Goal: Task Accomplishment & Management: Use online tool/utility

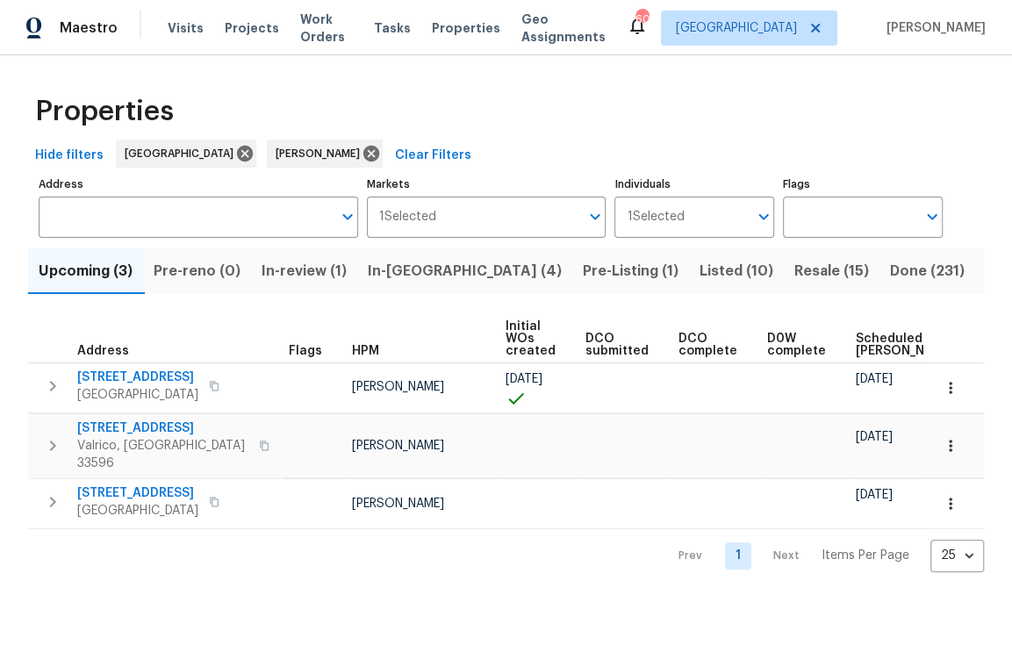
click at [419, 263] on span "In-reno (4)" at bounding box center [465, 271] width 194 height 25
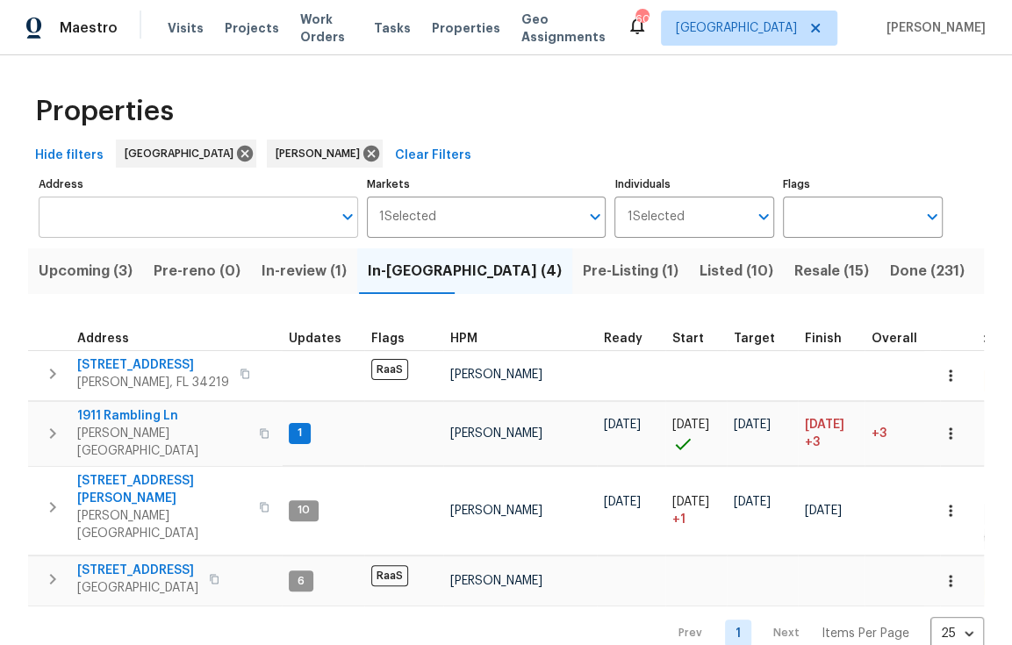
click at [209, 221] on input "Address" at bounding box center [185, 217] width 293 height 41
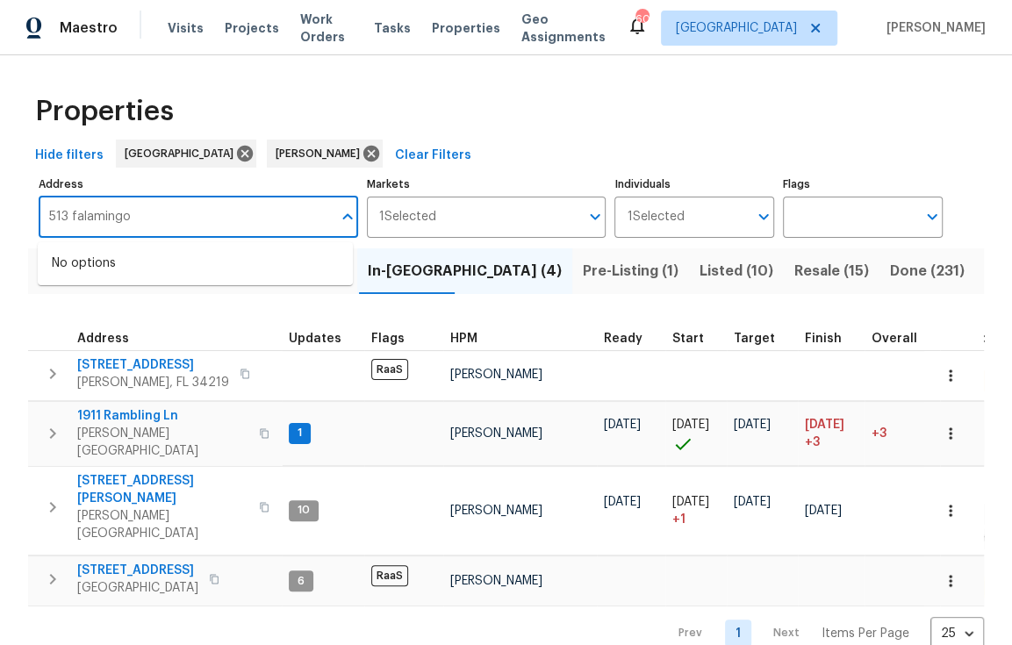
click at [83, 215] on input "513 falamingo" at bounding box center [185, 217] width 293 height 41
type input "513 flamingo"
click at [186, 263] on li "513 Flamingo Dr Apollo Beach FL 33572" at bounding box center [195, 263] width 315 height 29
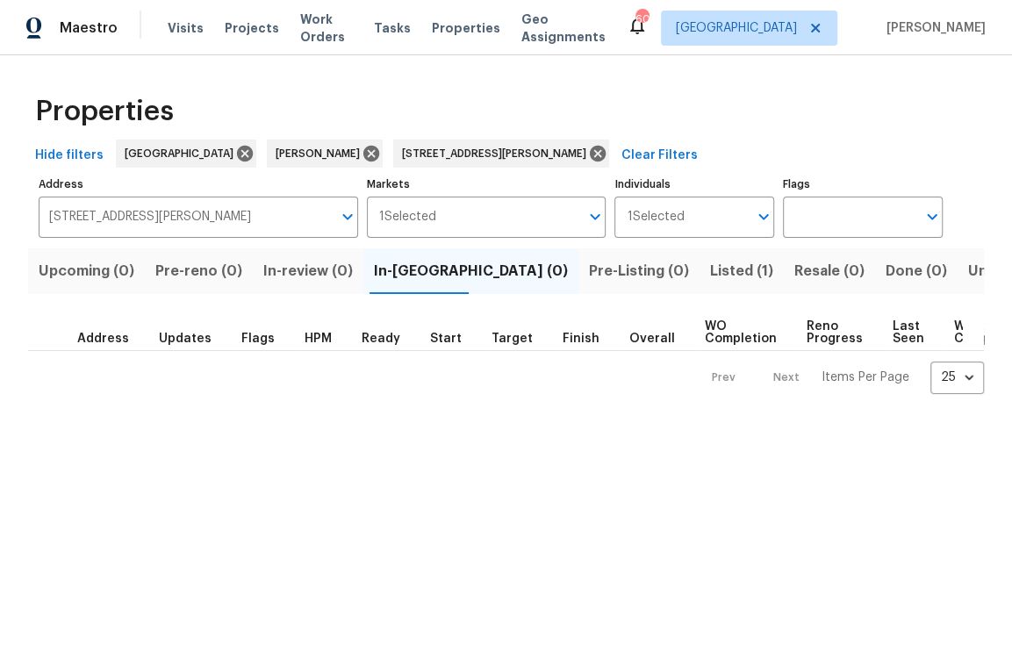
click at [700, 254] on button "Listed (1)" at bounding box center [742, 271] width 84 height 46
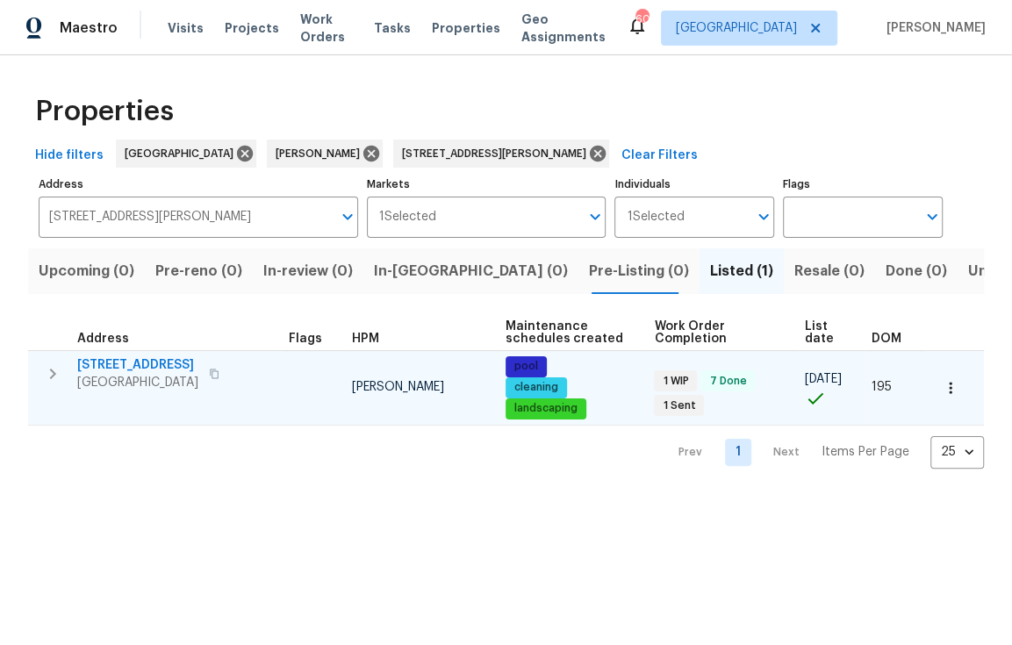
click at [147, 361] on span "[STREET_ADDRESS]" at bounding box center [137, 365] width 121 height 18
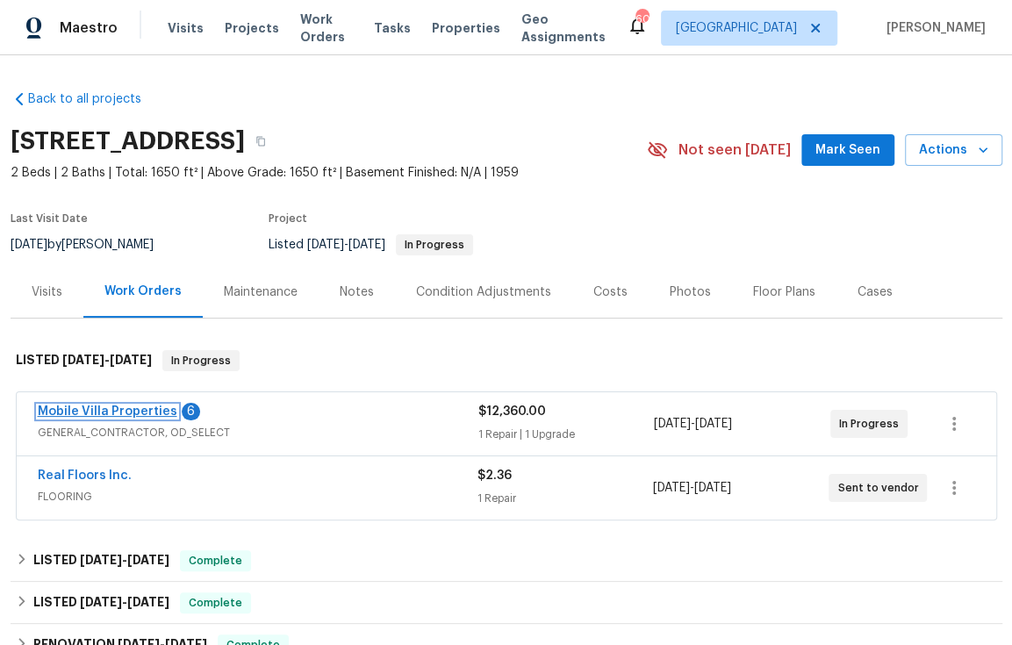
click at [104, 408] on link "Mobile Villa Properties" at bounding box center [108, 412] width 140 height 12
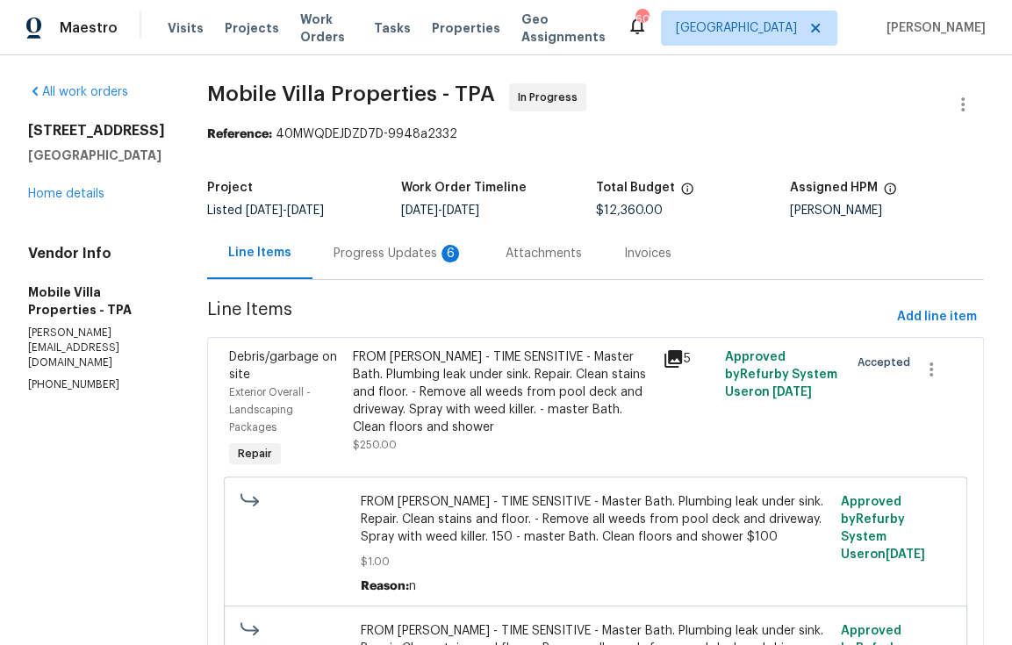
click at [334, 258] on div "Progress Updates 6" at bounding box center [399, 254] width 130 height 18
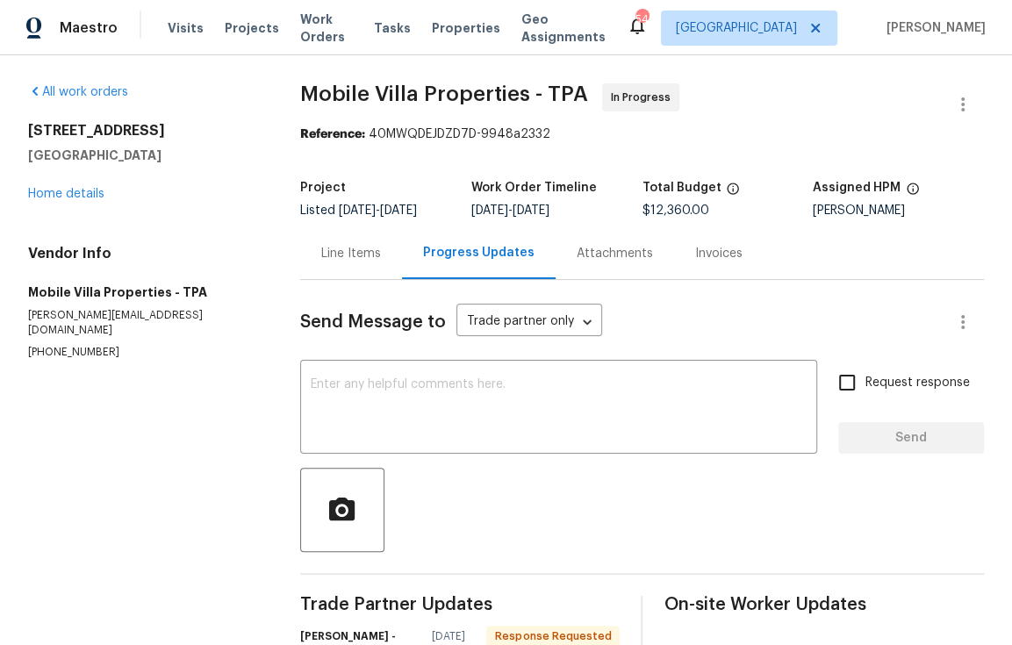
click at [349, 251] on div "Line Items" at bounding box center [351, 254] width 60 height 18
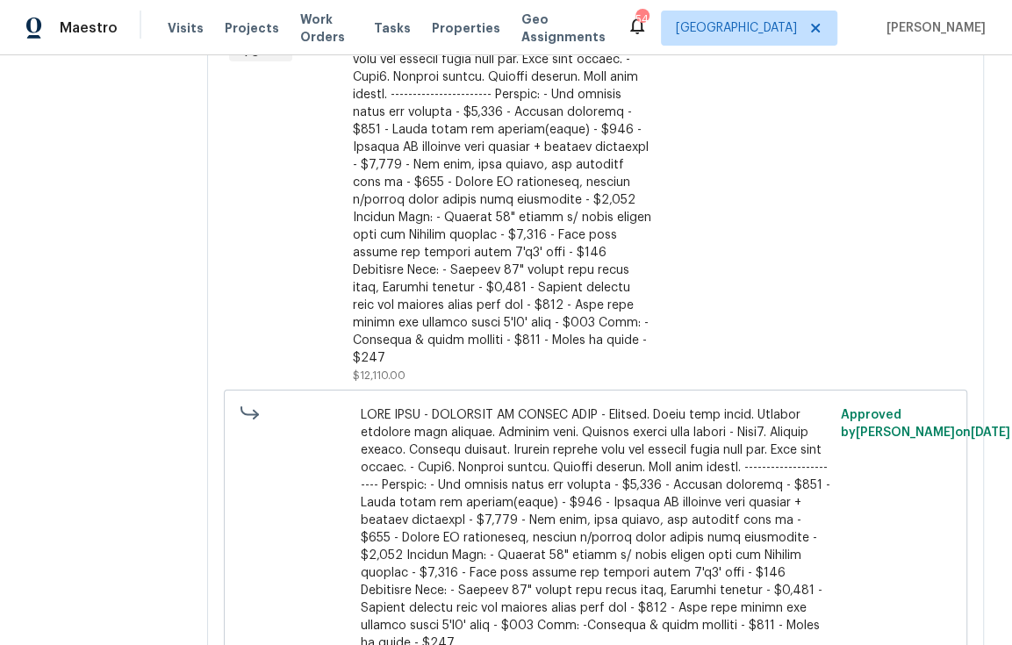
scroll to position [851, 0]
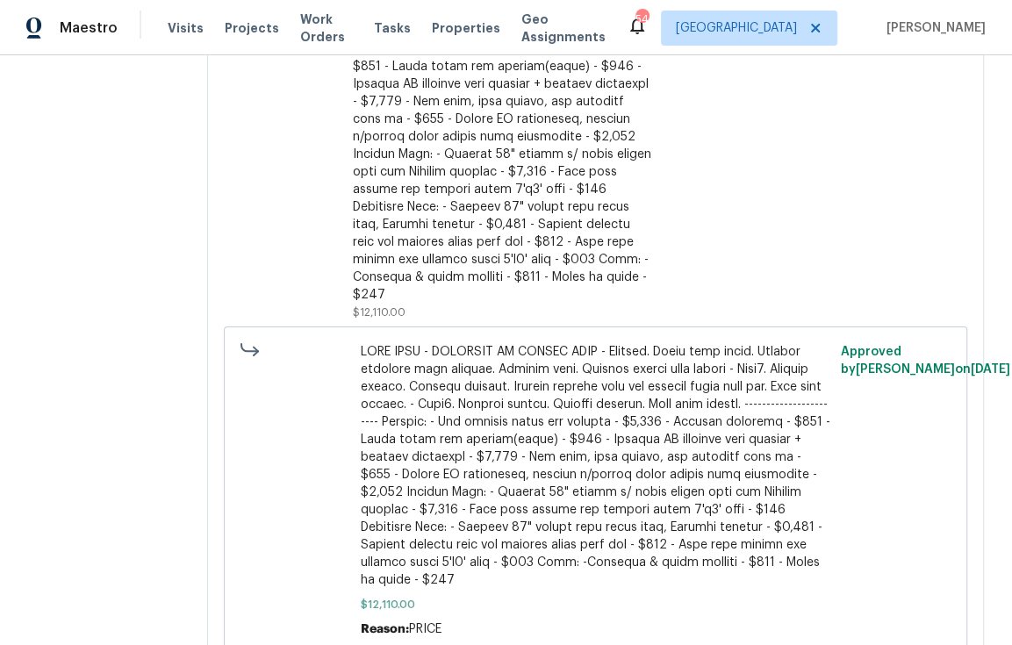
click at [392, 191] on div at bounding box center [502, 110] width 299 height 386
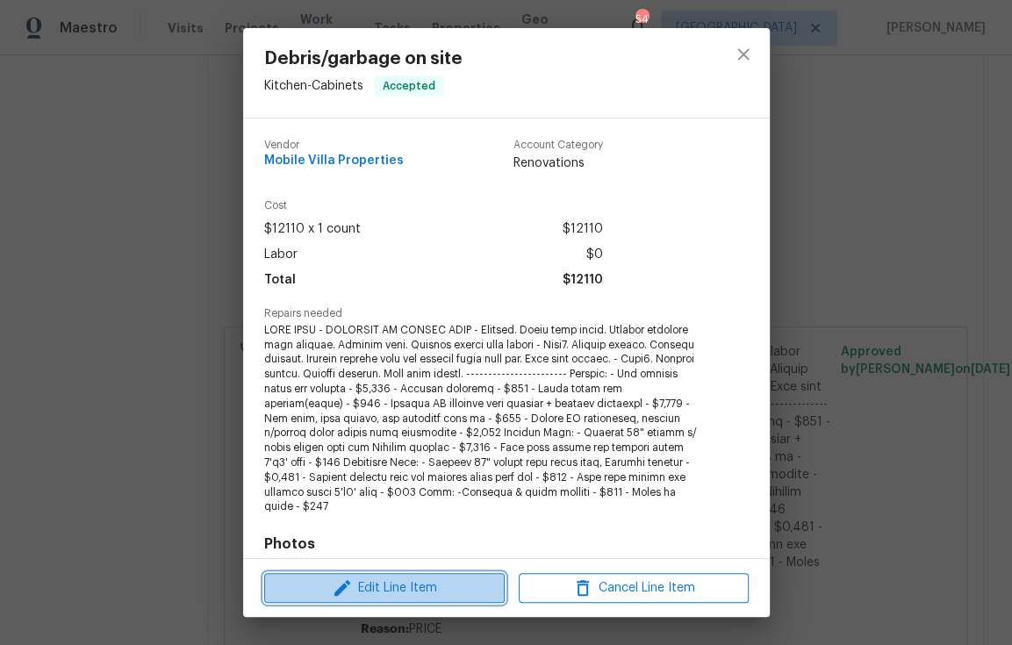
click at [398, 588] on span "Edit Line Item" at bounding box center [385, 589] width 230 height 22
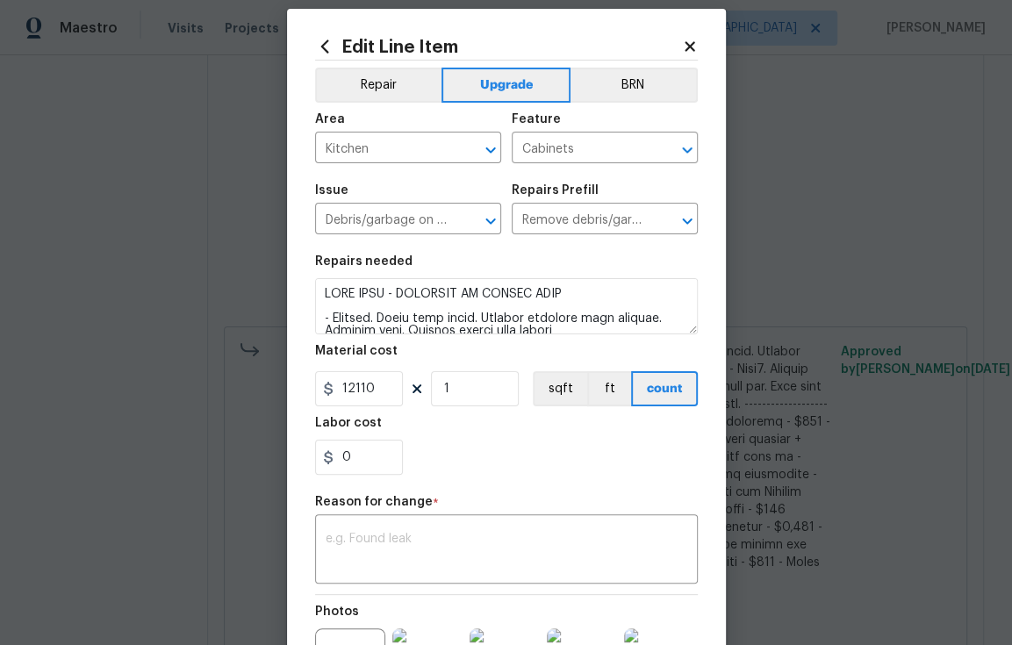
scroll to position [0, 0]
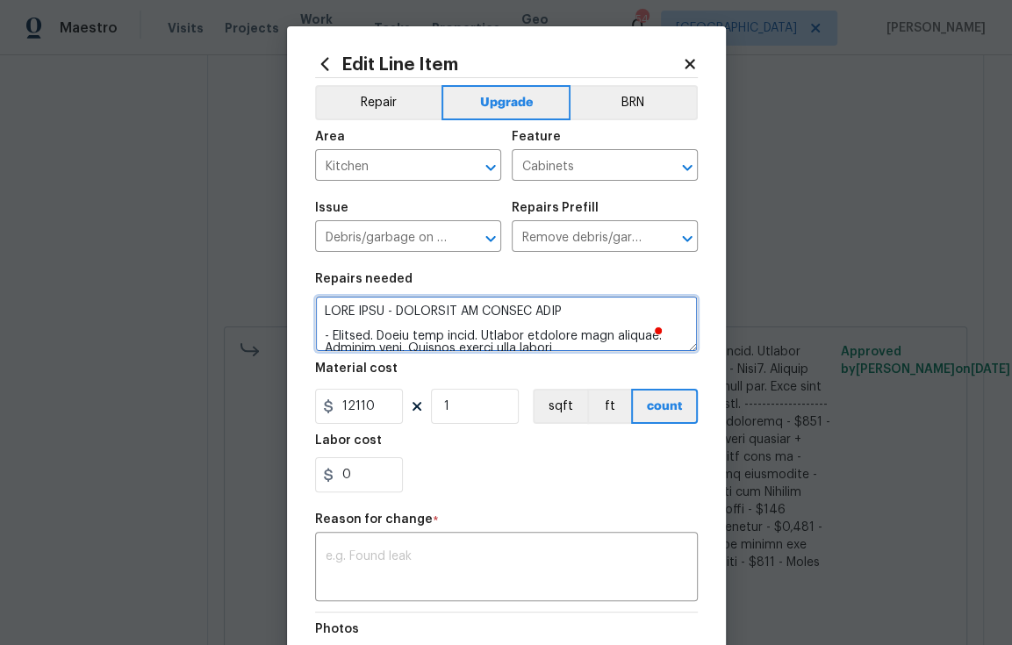
drag, startPoint x: 568, startPoint y: 310, endPoint x: 397, endPoint y: 309, distance: 171.2
click at [397, 309] on textarea "To enrich screen reader interactions, please activate Accessibility in Grammarl…" at bounding box center [506, 324] width 383 height 56
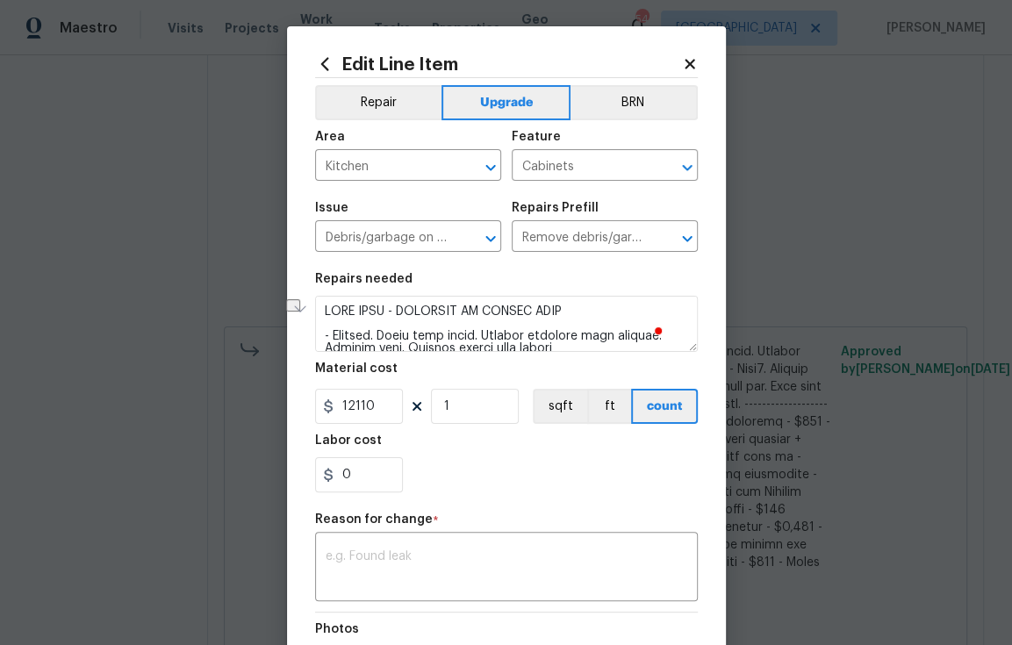
click at [796, 145] on body "Maestro Visits Projects Work Orders Tasks Properties Geo Assignments 54 [GEOGRA…" at bounding box center [506, 322] width 1012 height 645
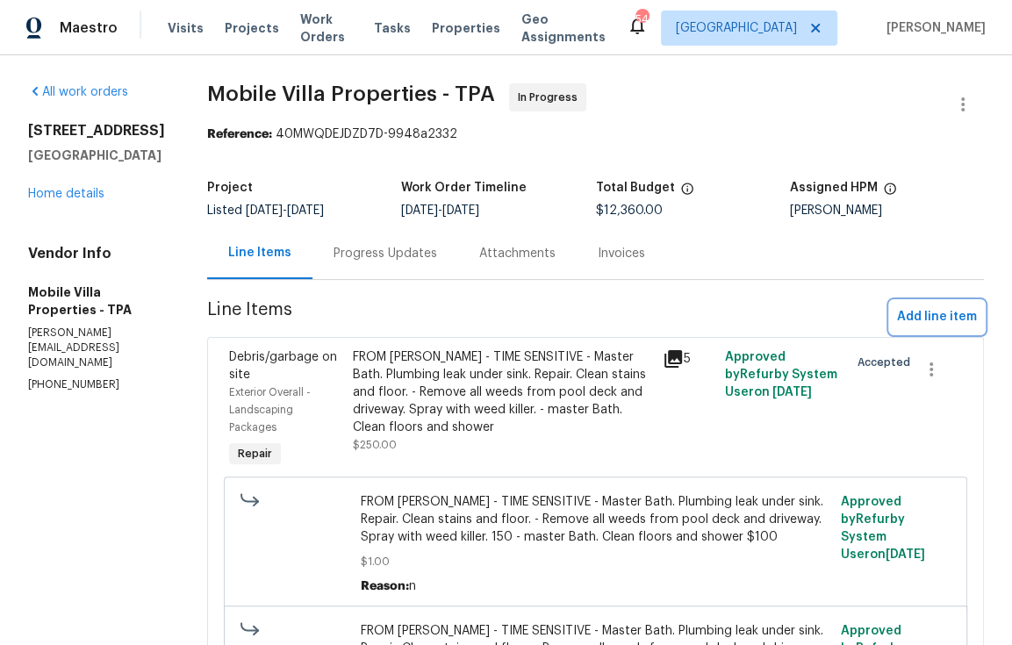
click at [928, 323] on span "Add line item" at bounding box center [937, 317] width 80 height 22
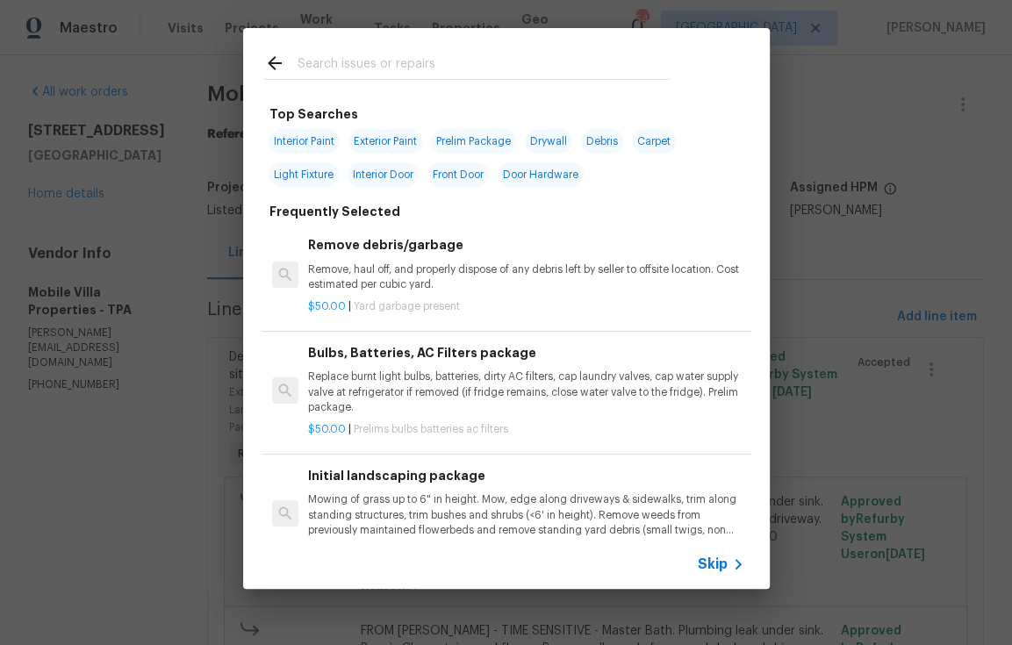
click at [358, 58] on input "text" at bounding box center [484, 66] width 372 height 26
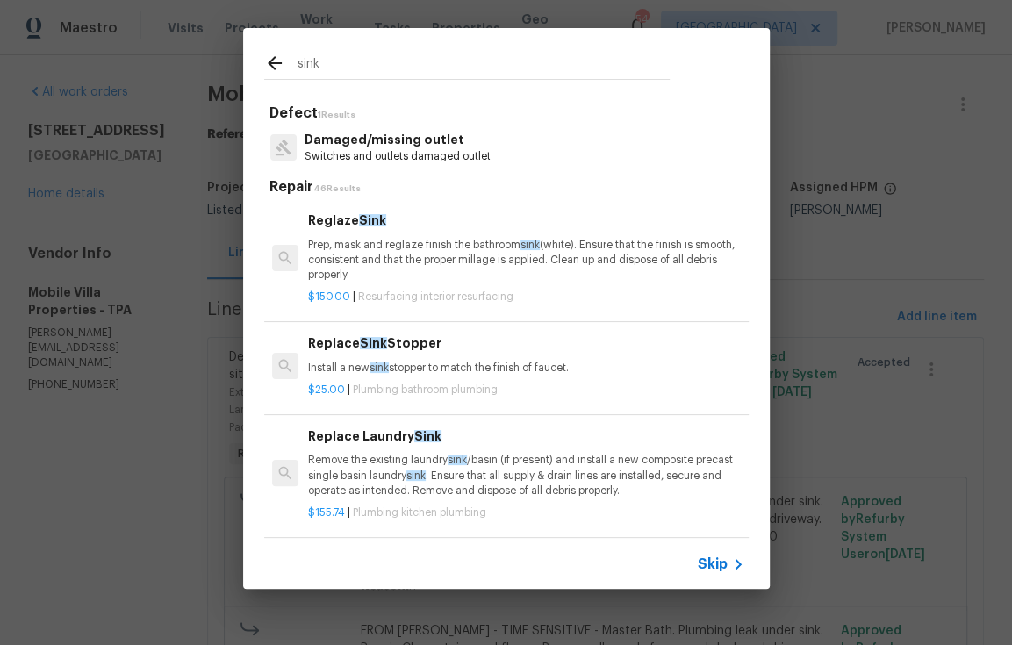
drag, startPoint x: 342, startPoint y: 59, endPoint x: 258, endPoint y: 61, distance: 83.4
click at [258, 61] on div "sink" at bounding box center [467, 62] width 448 height 69
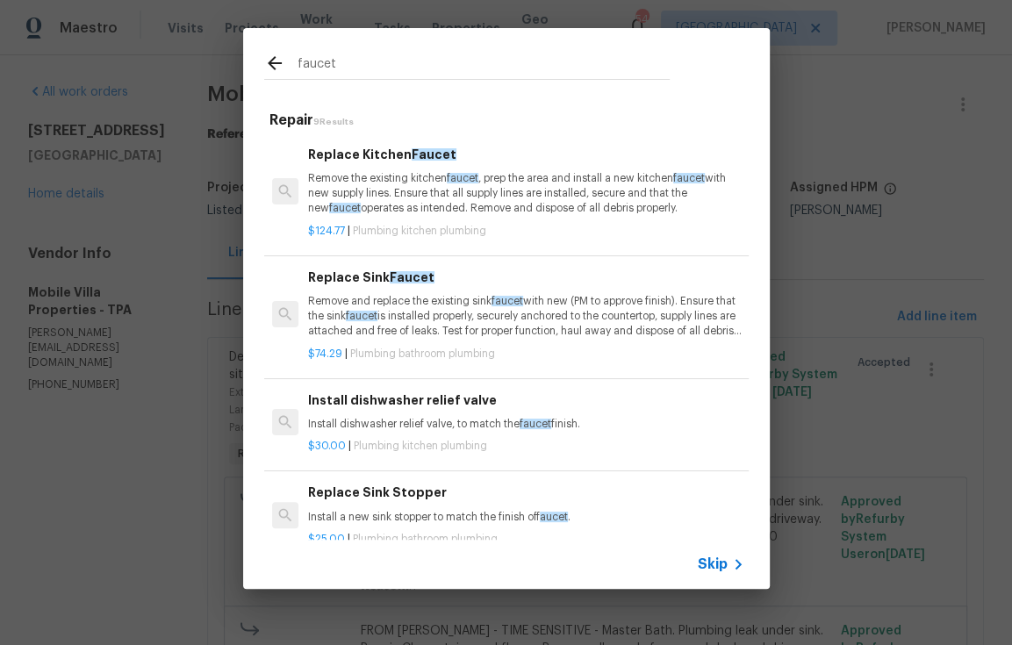
type input "faucet"
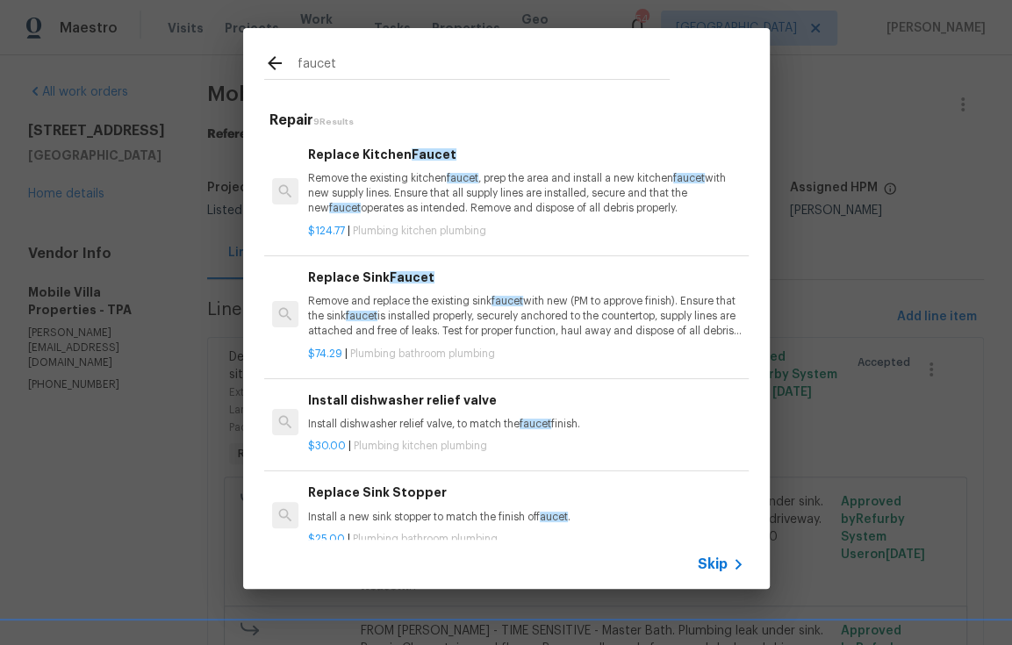
click at [451, 317] on p "Remove and replace the existing sink faucet with new (PM to approve finish). En…" at bounding box center [526, 316] width 436 height 45
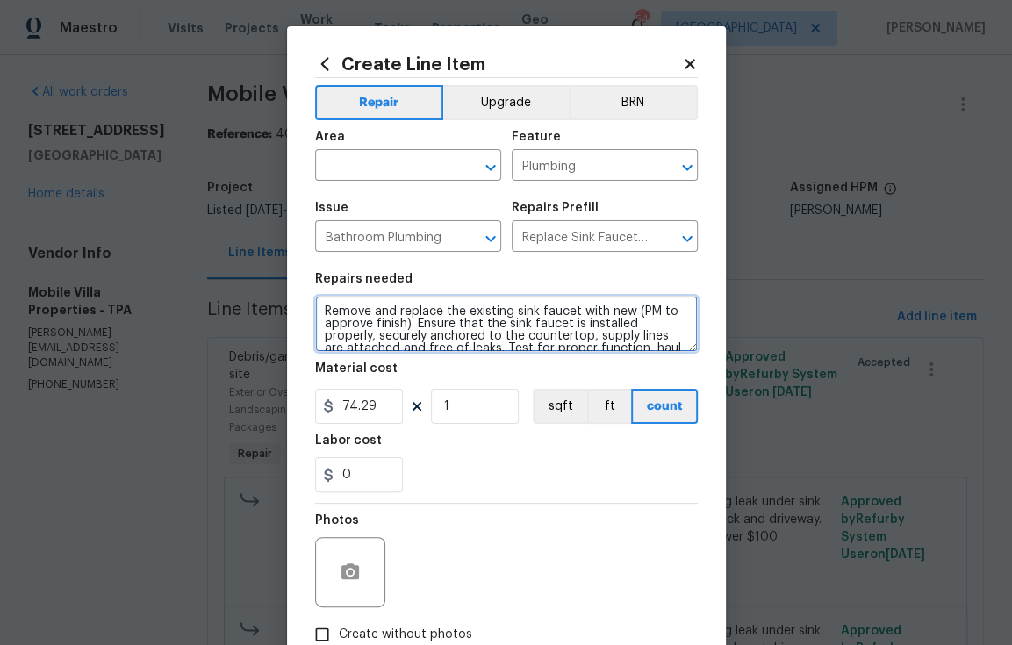
click at [317, 313] on textarea "Remove and replace the existing sink faucet with new (PM to approve finish). En…" at bounding box center [506, 324] width 383 height 56
click at [366, 307] on textarea "Remove and replace the existing sink faucet with new (PM to approve finish). En…" at bounding box center [506, 324] width 383 height 56
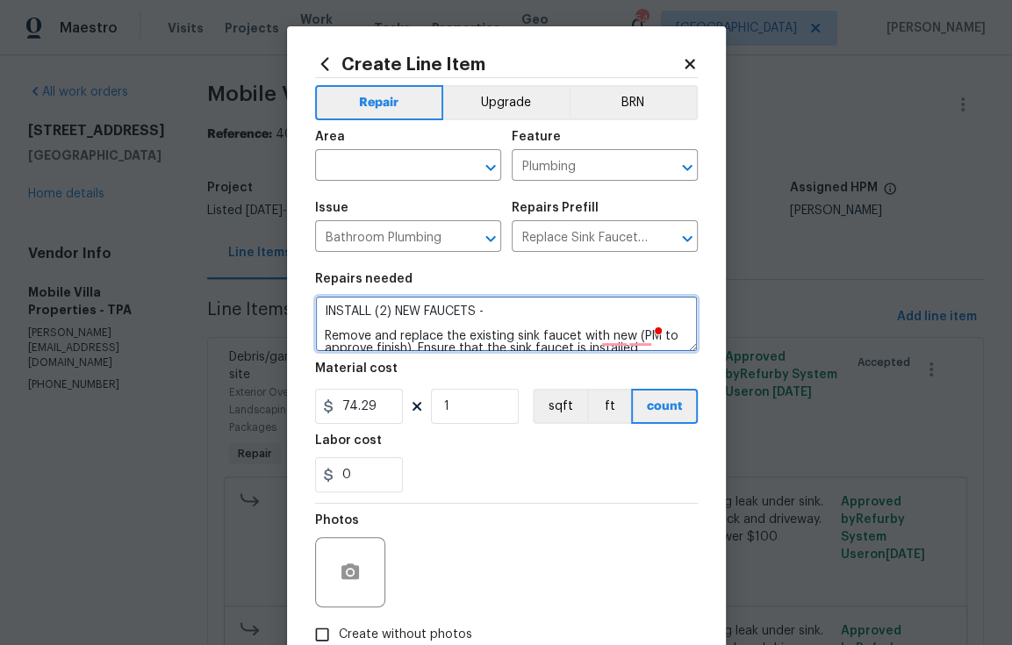
paste textarea "APPROVED BY [PERSON_NAME]"
type textarea "INSTALL (2) NEW FAUCETS - APPROVED BY [PERSON_NAME] Remove and replace the exis…"
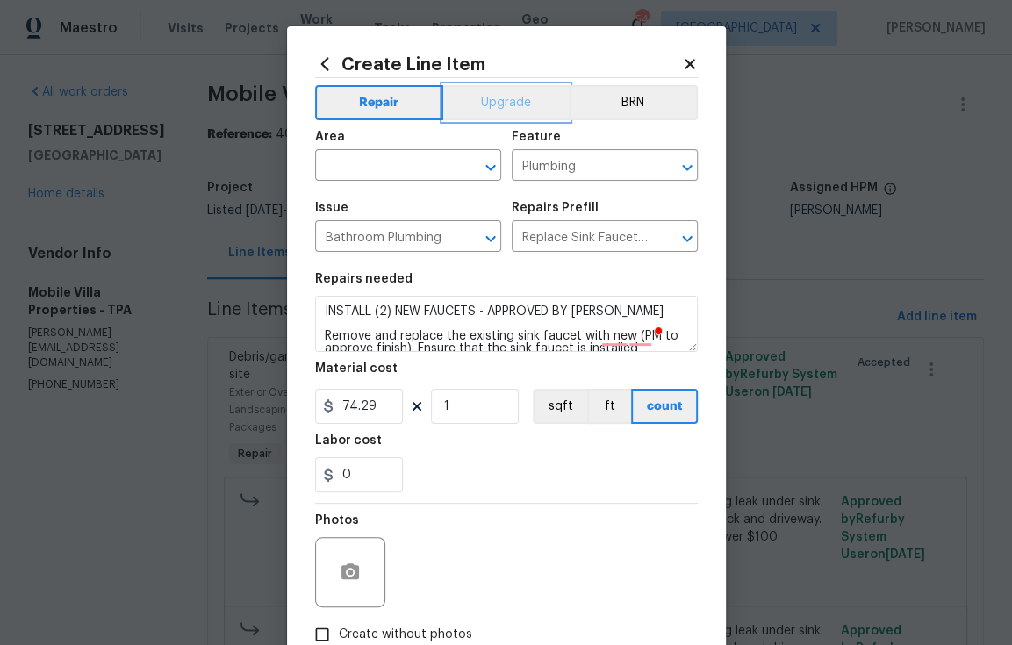
click at [498, 101] on button "Upgrade" at bounding box center [506, 102] width 126 height 35
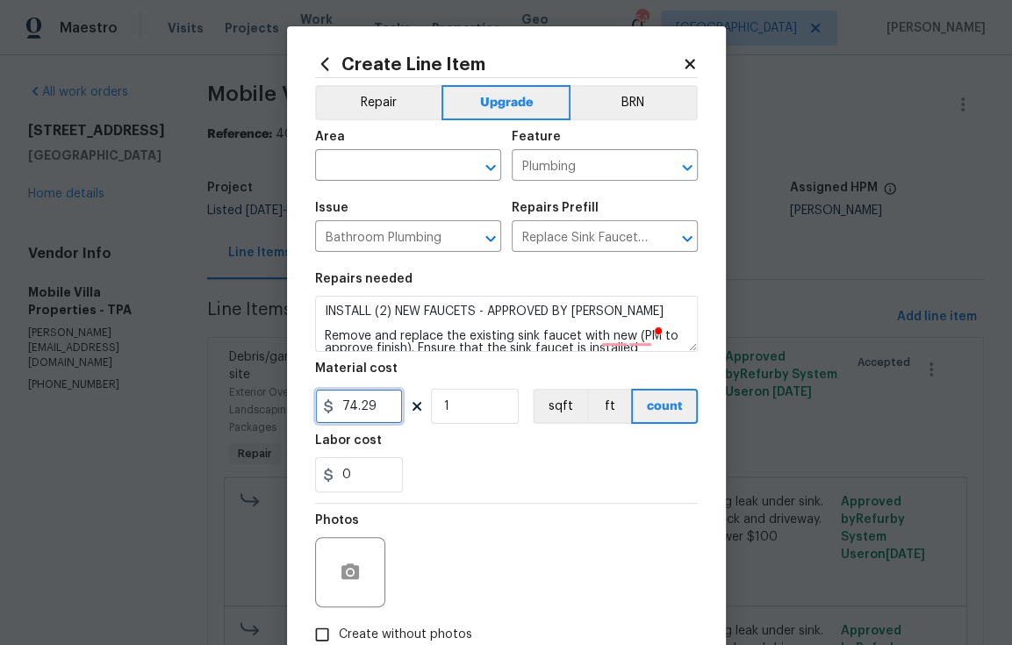
drag, startPoint x: 370, startPoint y: 413, endPoint x: 327, endPoint y: 411, distance: 43.1
click at [327, 411] on div "74.29" at bounding box center [359, 406] width 88 height 35
type input "95"
drag, startPoint x: 477, startPoint y: 414, endPoint x: 413, endPoint y: 412, distance: 64.1
click at [413, 412] on div "95 1 sqft ft count" at bounding box center [506, 406] width 383 height 35
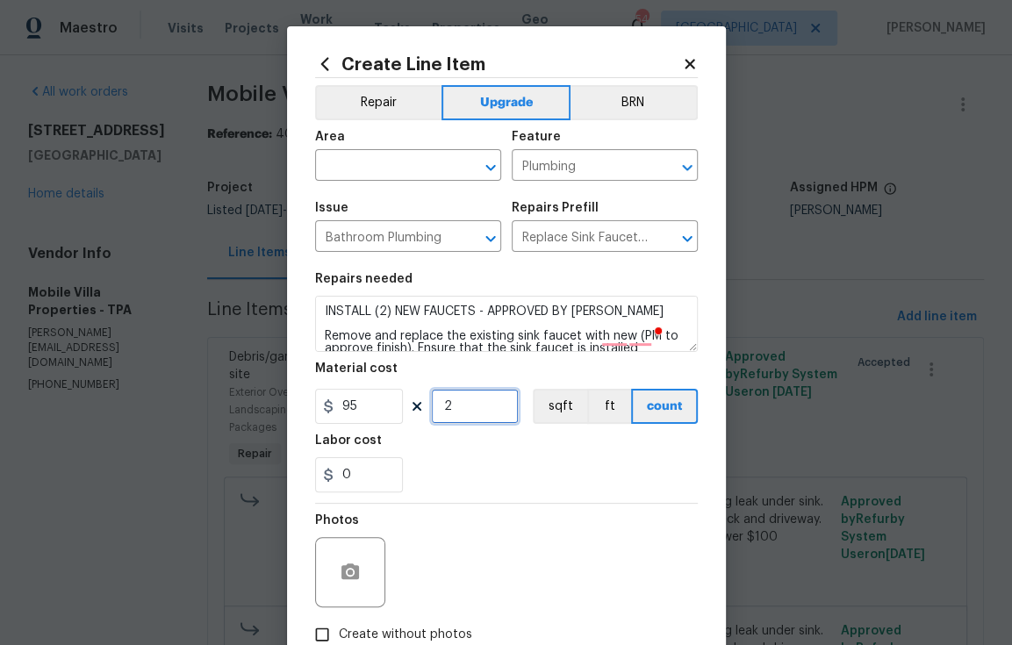
type input "2"
click at [558, 493] on div "0" at bounding box center [506, 474] width 383 height 35
click at [507, 489] on div "0" at bounding box center [506, 474] width 383 height 35
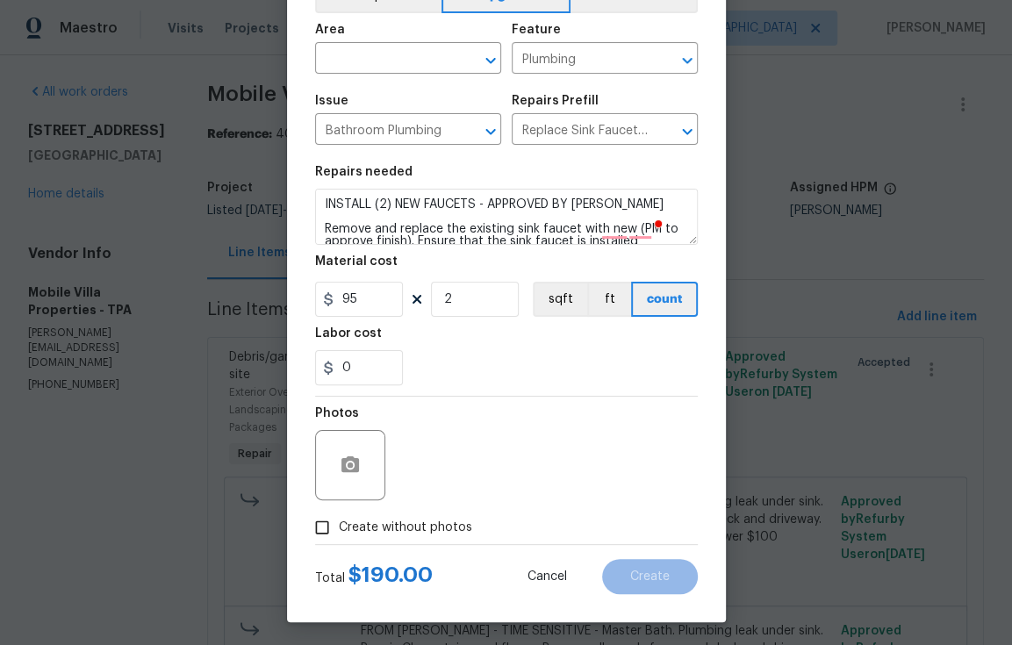
scroll to position [112, 0]
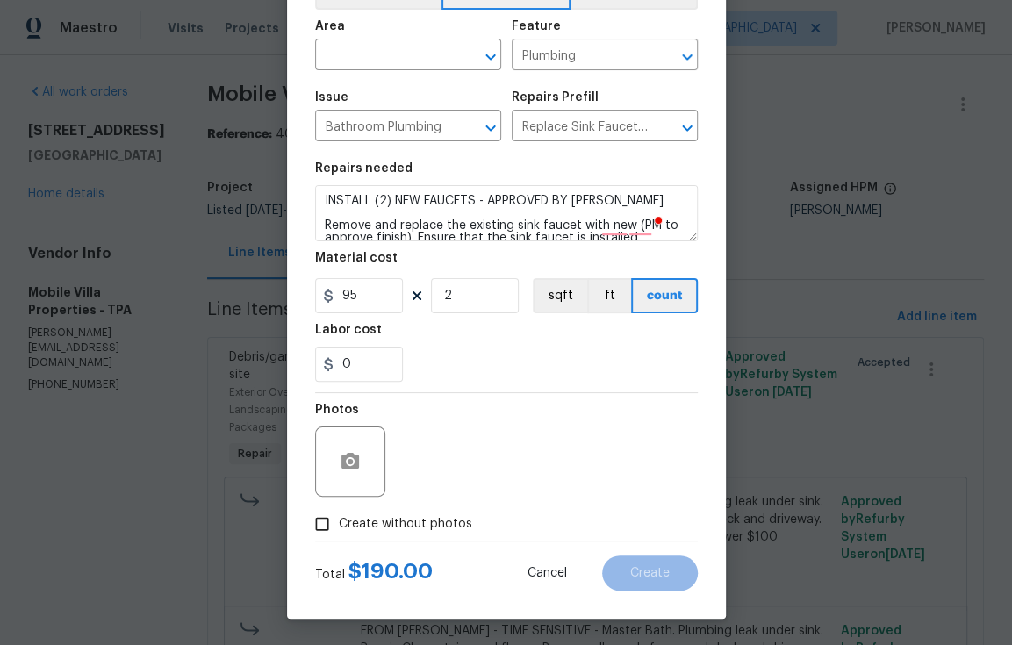
click at [359, 529] on span "Create without photos" at bounding box center [405, 524] width 133 height 18
click at [339, 529] on input "Create without photos" at bounding box center [322, 523] width 33 height 33
checkbox input "true"
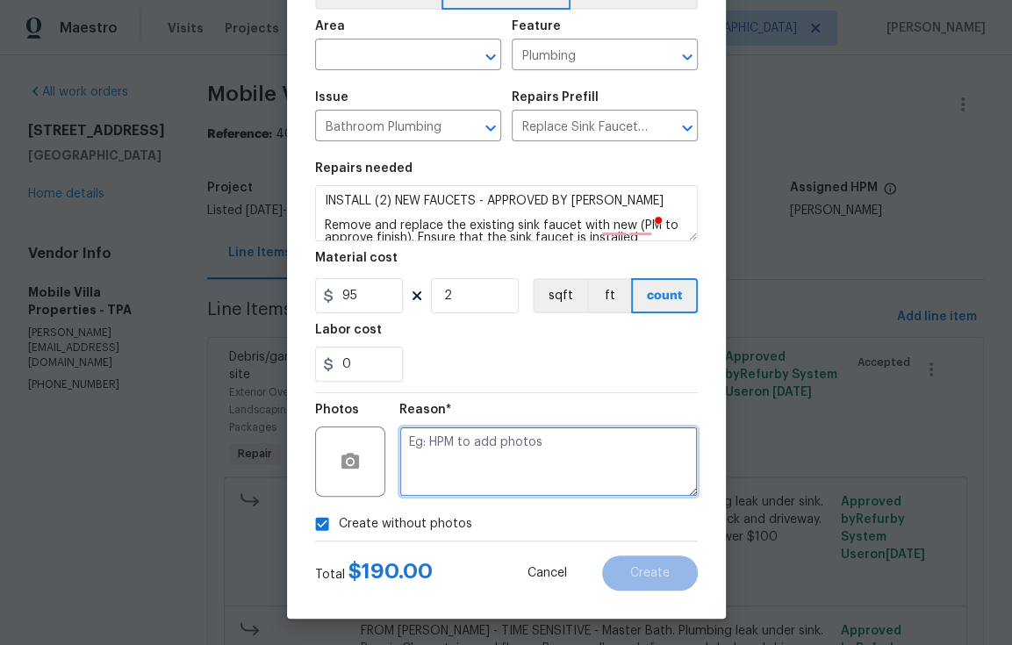
click at [459, 472] on textarea at bounding box center [549, 462] width 299 height 70
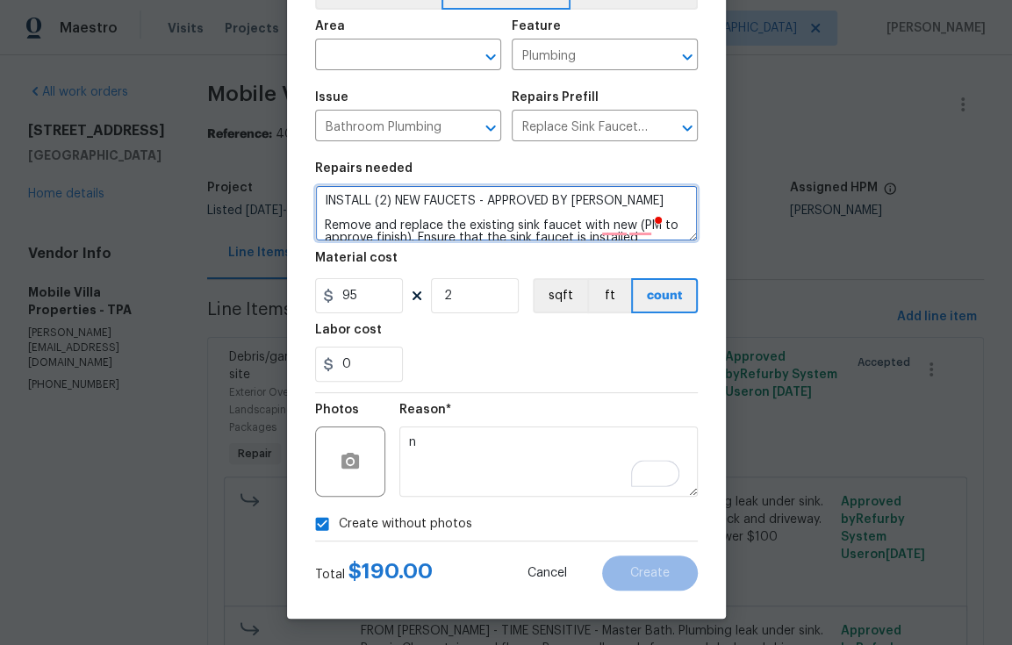
drag, startPoint x: 486, startPoint y: 200, endPoint x: 659, endPoint y: 197, distance: 173.9
click at [659, 197] on textarea "INSTALL (2) NEW FAUCETS - APPROVED BY [PERSON_NAME] Remove and replace the exis…" at bounding box center [506, 213] width 383 height 56
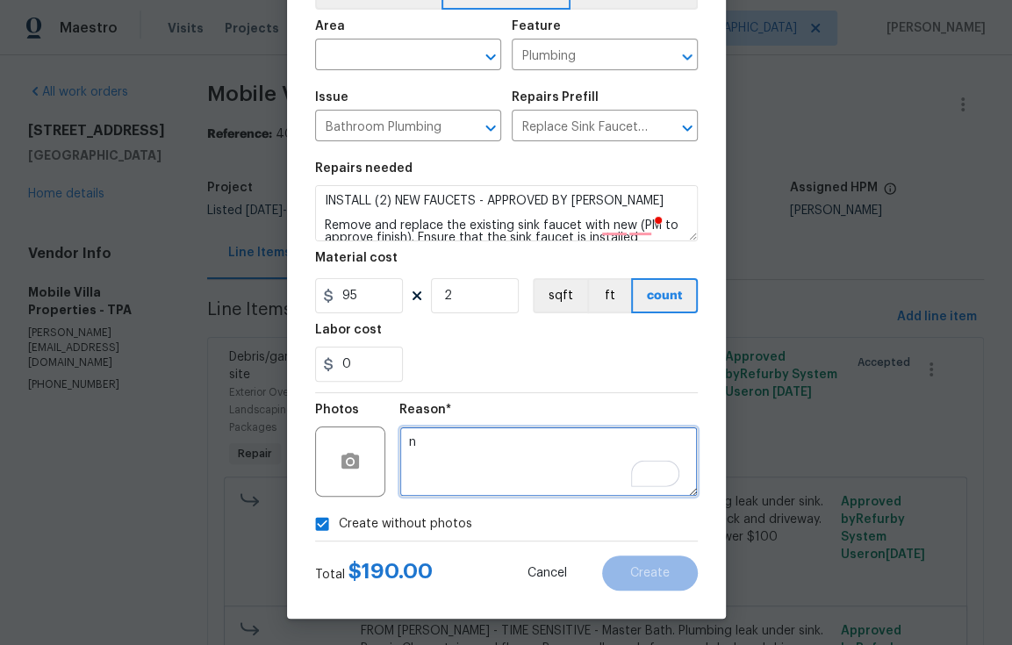
click at [350, 441] on div "Photos Reason* n" at bounding box center [506, 450] width 383 height 114
paste textarea "APPROVED BY [PERSON_NAME]"
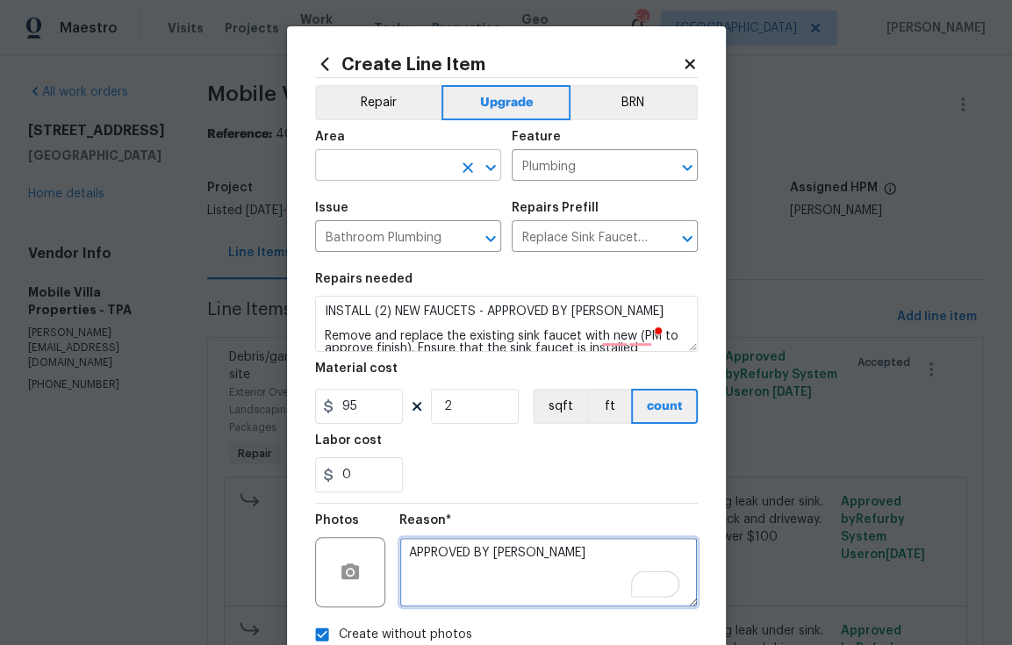
type textarea "APPROVED BY [PERSON_NAME]"
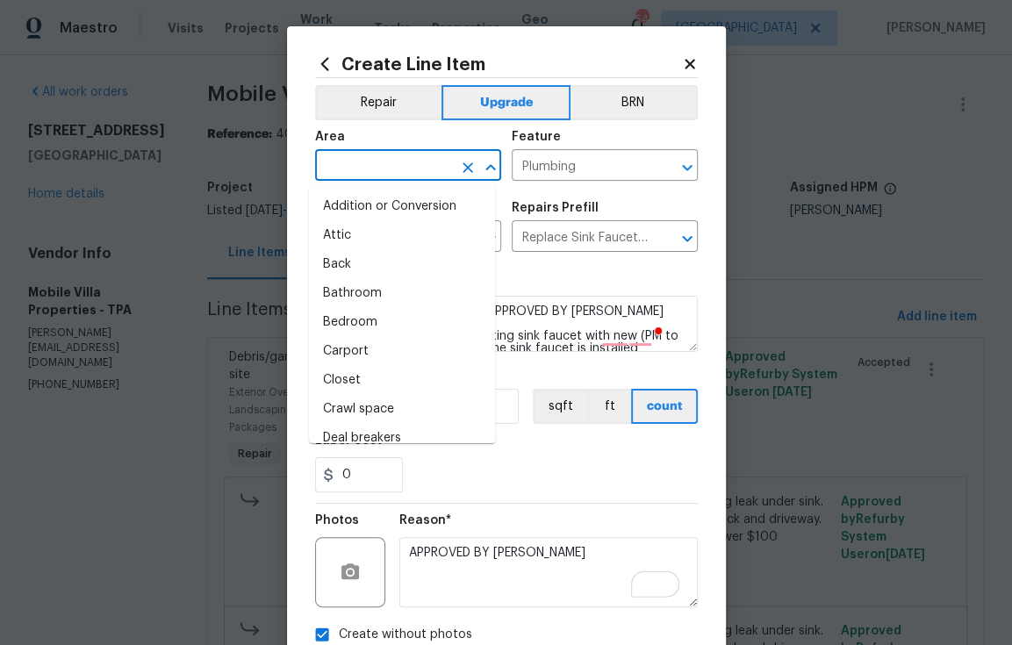
click at [346, 165] on input "text" at bounding box center [383, 167] width 137 height 27
click at [376, 292] on li "Bathroom" at bounding box center [402, 293] width 186 height 29
type input "Bathroom"
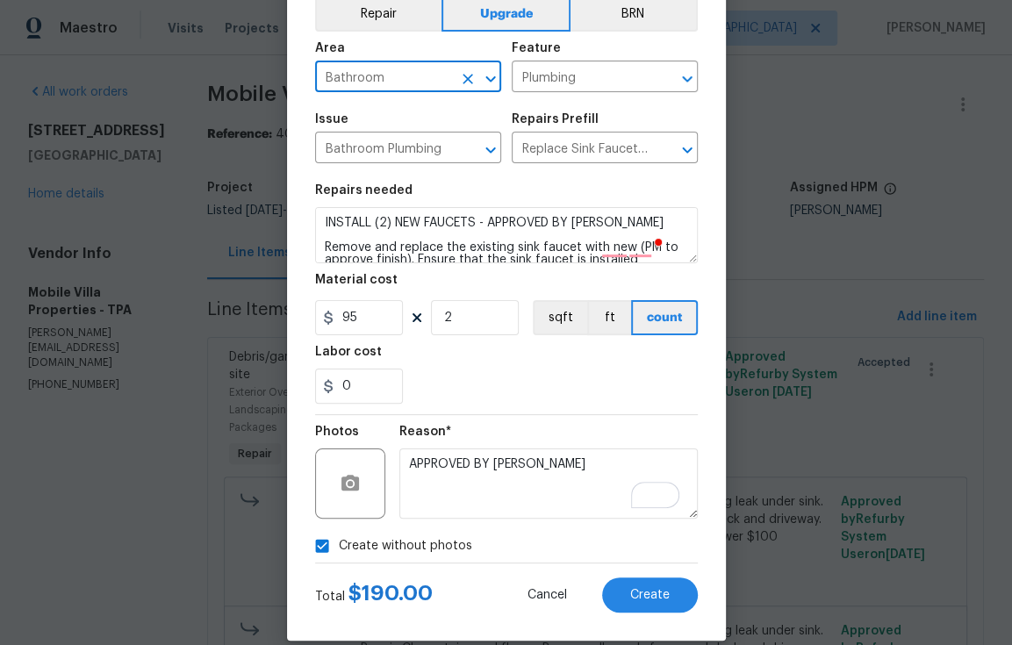
scroll to position [112, 0]
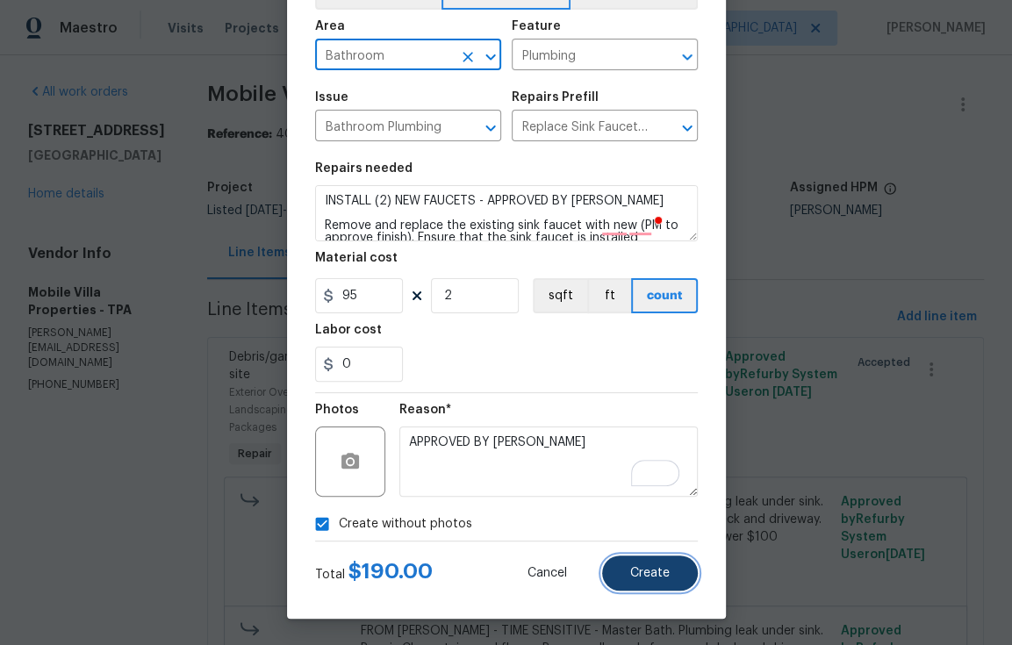
click at [638, 565] on button "Create" at bounding box center [650, 573] width 96 height 35
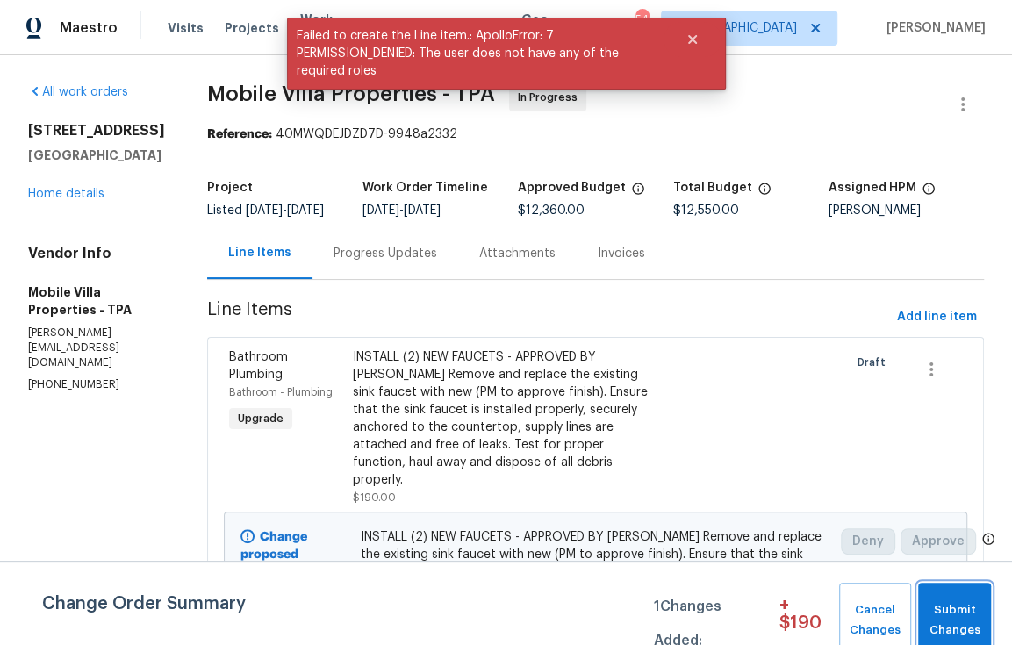
click at [966, 614] on span "Submit Changes" at bounding box center [954, 621] width 55 height 40
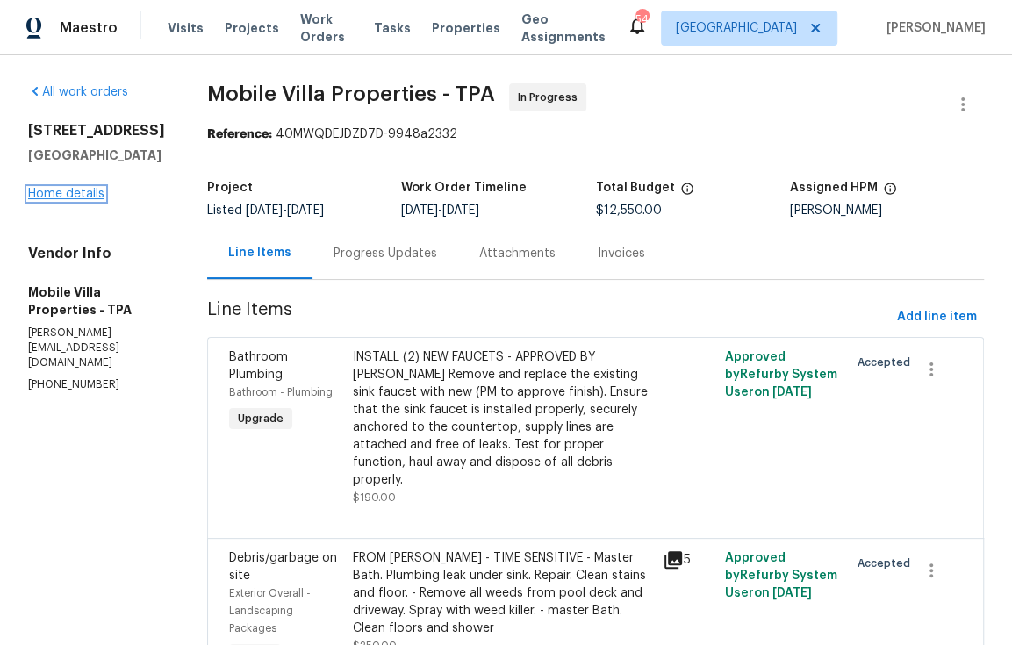
click at [45, 200] on link "Home details" at bounding box center [66, 194] width 76 height 12
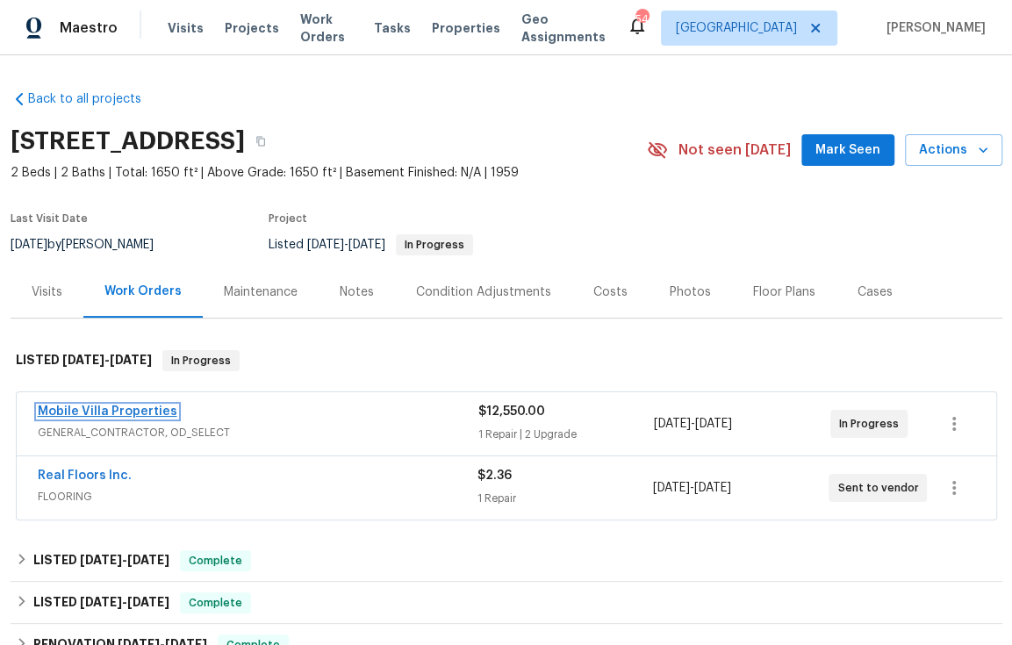
click at [148, 414] on link "Mobile Villa Properties" at bounding box center [108, 412] width 140 height 12
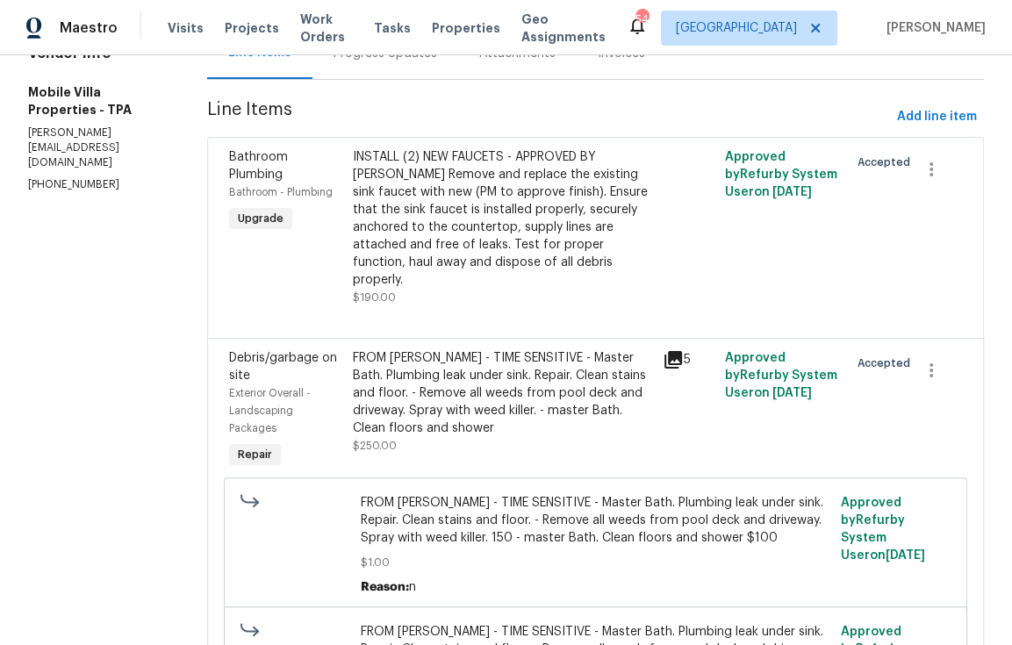
scroll to position [468, 0]
